Goal: Task Accomplishment & Management: Use online tool/utility

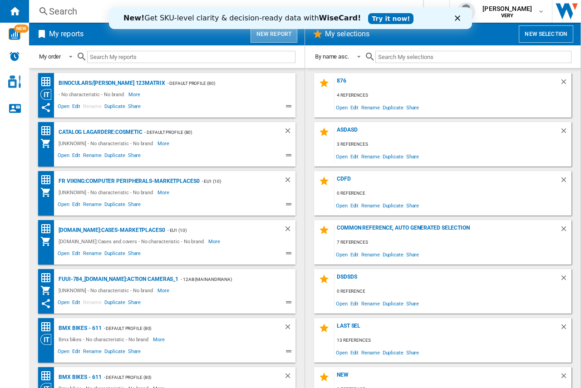
click at [272, 33] on button "New report" at bounding box center [273, 33] width 47 height 17
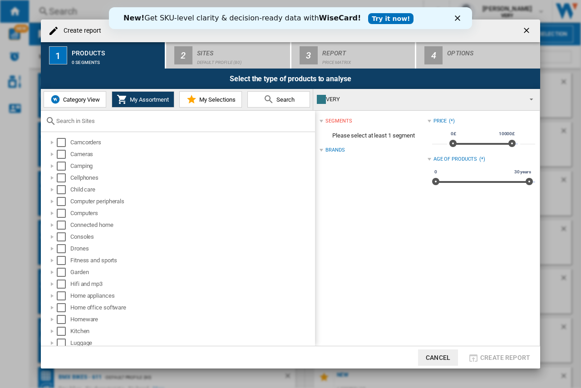
click at [456, 18] on icon "Close" at bounding box center [457, 17] width 5 height 5
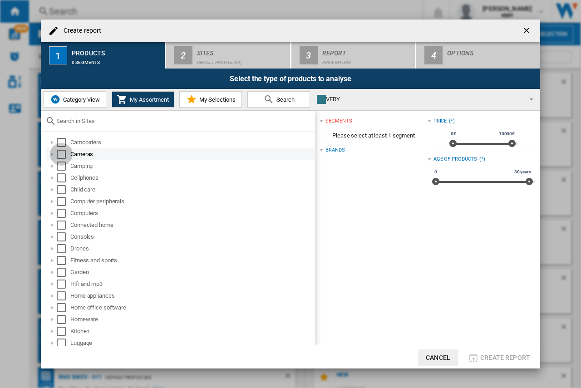
click at [59, 154] on div "Select" at bounding box center [61, 154] width 9 height 9
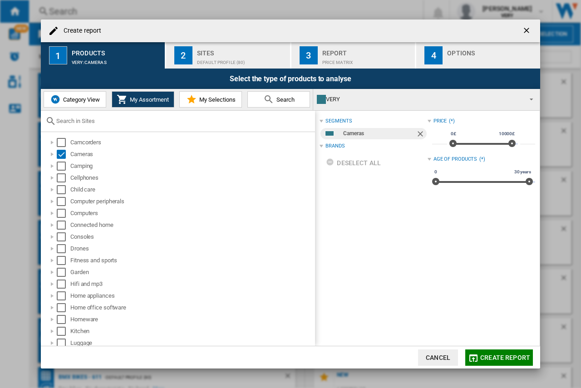
click at [206, 59] on div "Default profile (80)" at bounding box center [241, 60] width 89 height 10
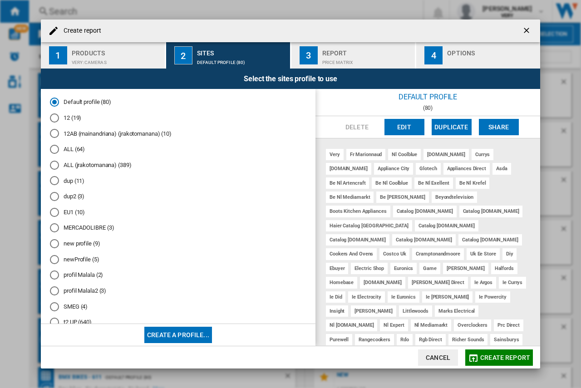
click at [74, 198] on md-radio-button "dup2 (3)" at bounding box center [178, 196] width 256 height 9
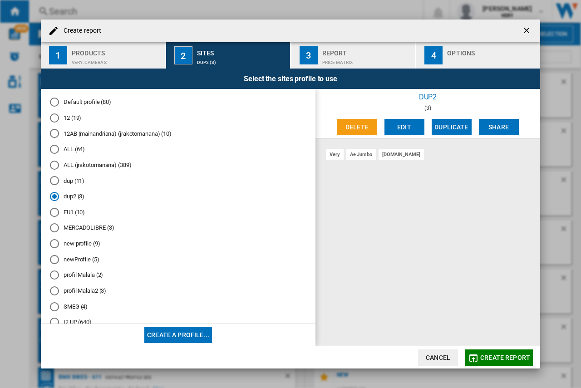
click at [487, 350] on button "Create report" at bounding box center [499, 357] width 68 height 16
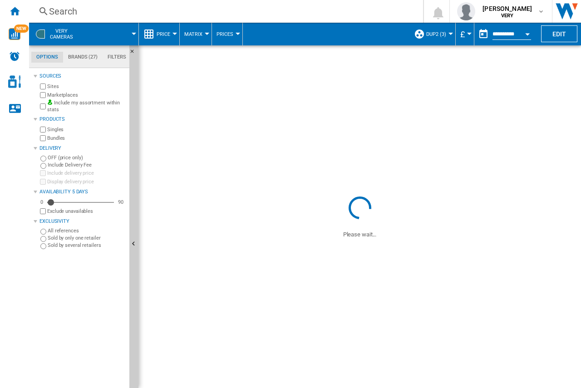
click at [90, 58] on md-tab-item "Brands (27)" at bounding box center [82, 57] width 39 height 11
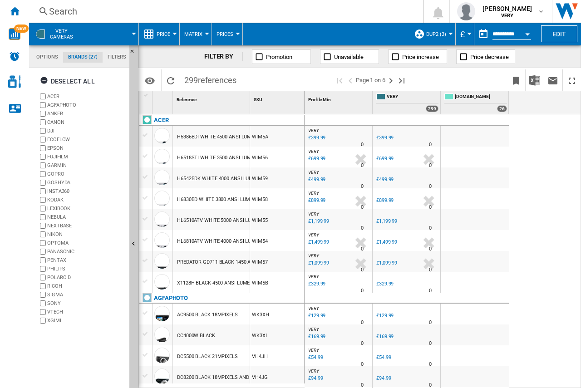
click at [486, 76] on span at bounding box center [460, 79] width 93 height 21
click at [443, 31] on span "dup2 (3)" at bounding box center [436, 34] width 20 height 6
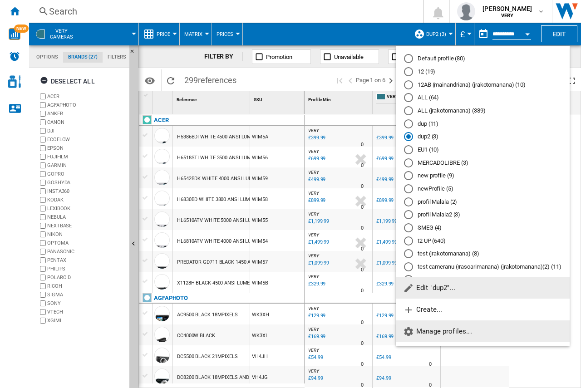
click at [432, 332] on span "Manage profiles..." at bounding box center [437, 331] width 69 height 8
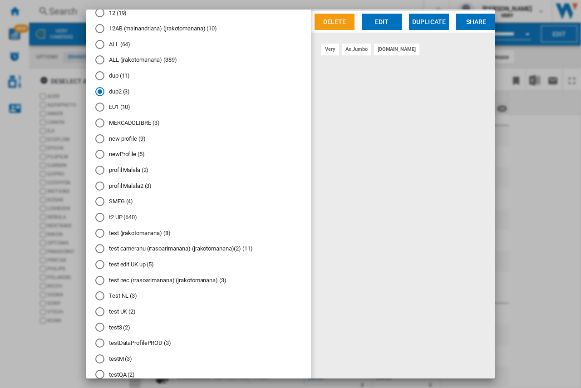
scroll to position [0, 0]
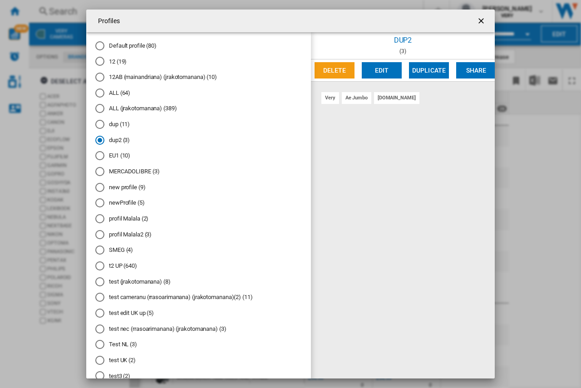
click at [326, 67] on button "Delete" at bounding box center [334, 70] width 40 height 16
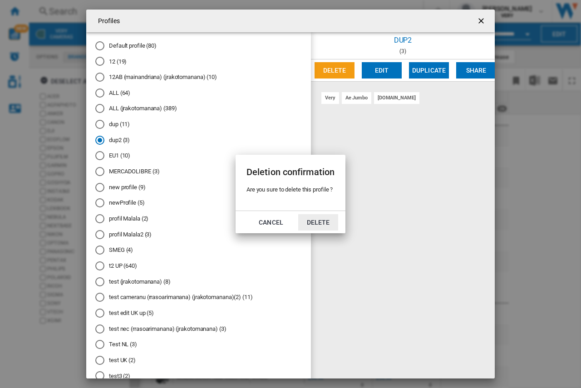
click at [314, 224] on button "Delete" at bounding box center [318, 222] width 40 height 16
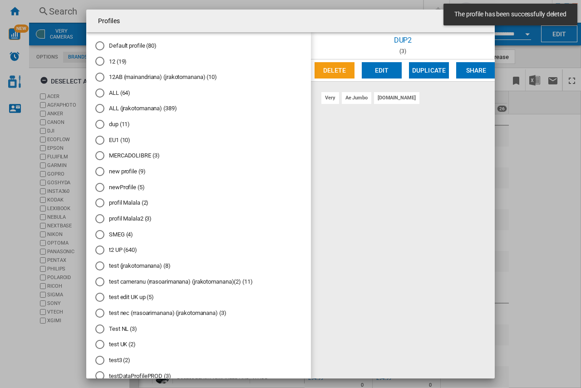
click at [372, 24] on div "Profiles" at bounding box center [290, 21] width 408 height 23
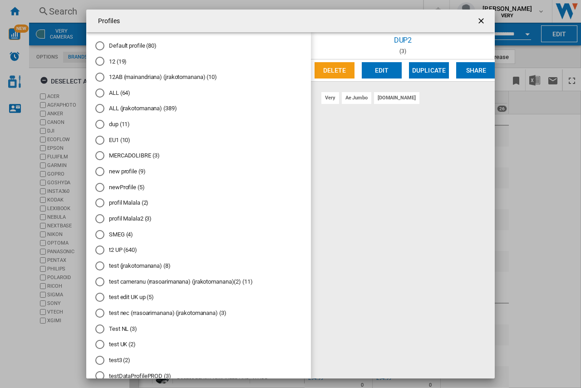
click at [476, 20] on ng-md-icon "getI18NText('BUTTONS.CLOSE_DIALOG')" at bounding box center [481, 21] width 11 height 11
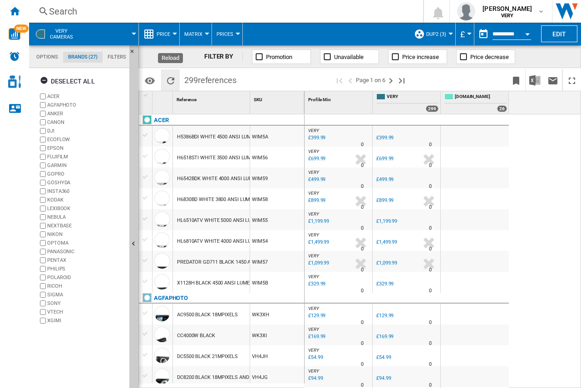
click at [172, 79] on ng-md-icon "Reload" at bounding box center [170, 80] width 11 height 11
